Goal: Task Accomplishment & Management: Use online tool/utility

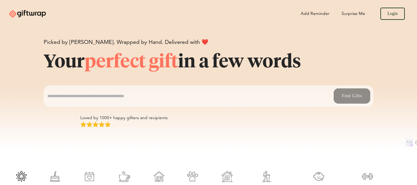
click at [118, 98] on textarea at bounding box center [189, 96] width 284 height 6
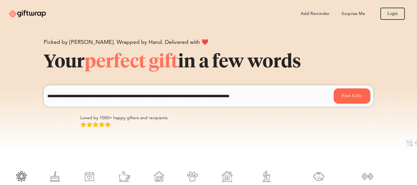
type textarea "**********"
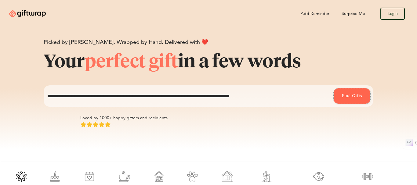
click at [351, 93] on button "Find Gifts" at bounding box center [352, 96] width 37 height 15
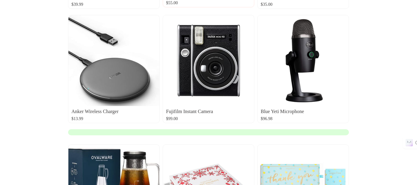
scroll to position [183, 0]
